Goal: Information Seeking & Learning: Learn about a topic

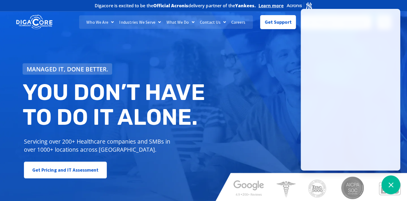
click at [236, 22] on link "Careers" at bounding box center [239, 21] width 20 height 13
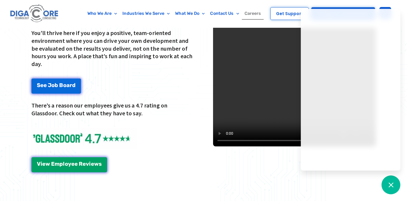
scroll to position [733, 0]
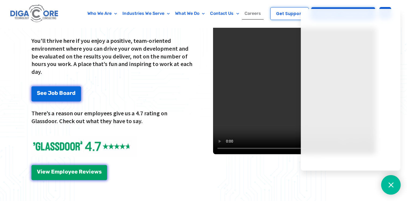
click at [391, 182] on icon at bounding box center [390, 184] width 7 height 7
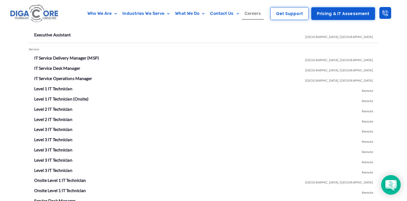
scroll to position [945, 0]
click at [53, 148] on link "Level 3 IT Technician" at bounding box center [53, 149] width 38 height 5
